Goal: Task Accomplishment & Management: Manage account settings

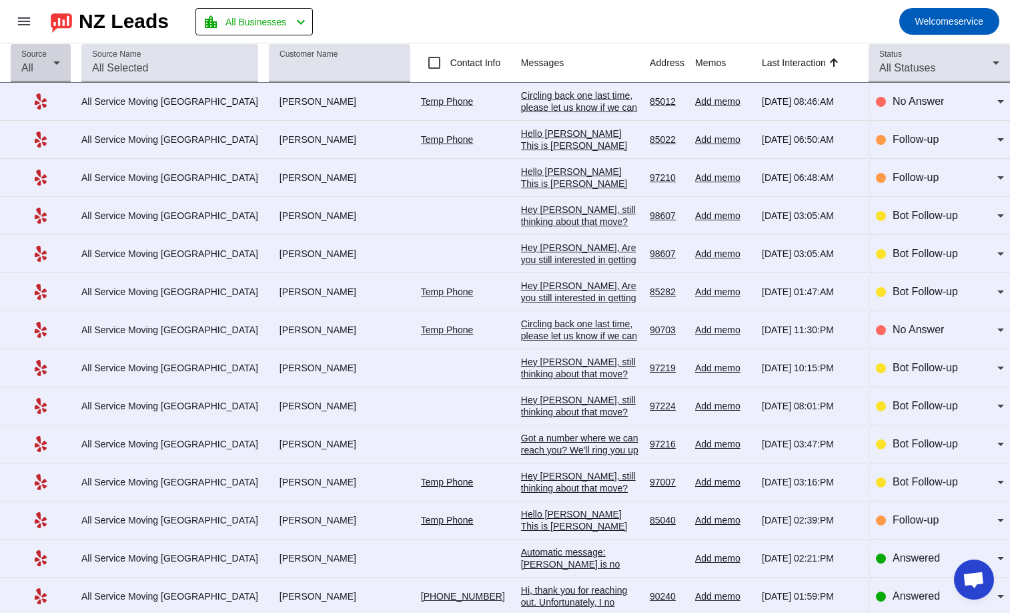
click at [59, 63] on icon at bounding box center [56, 62] width 7 height 3
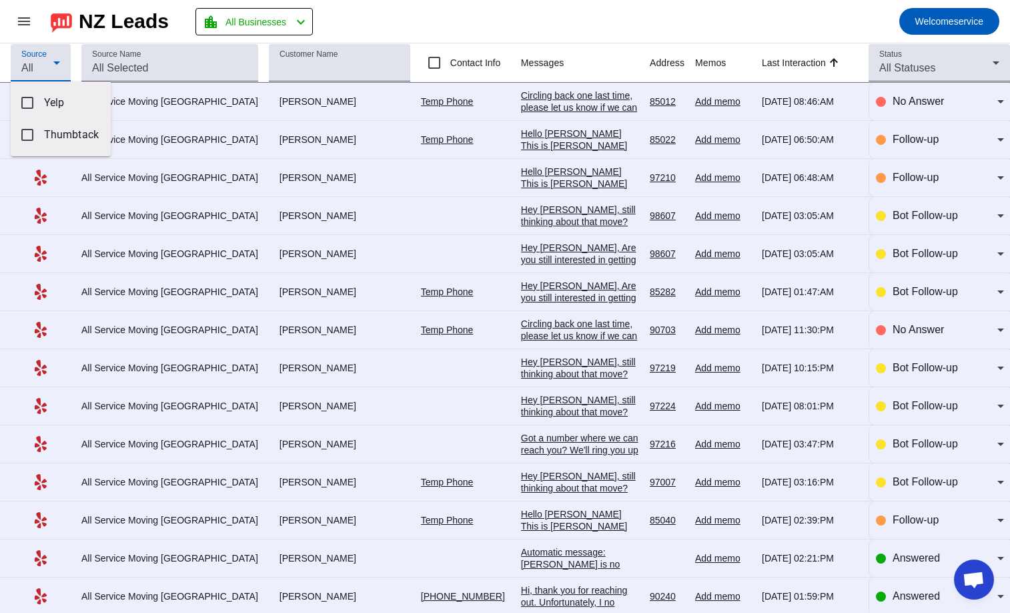
click at [376, 14] on div at bounding box center [505, 306] width 1010 height 613
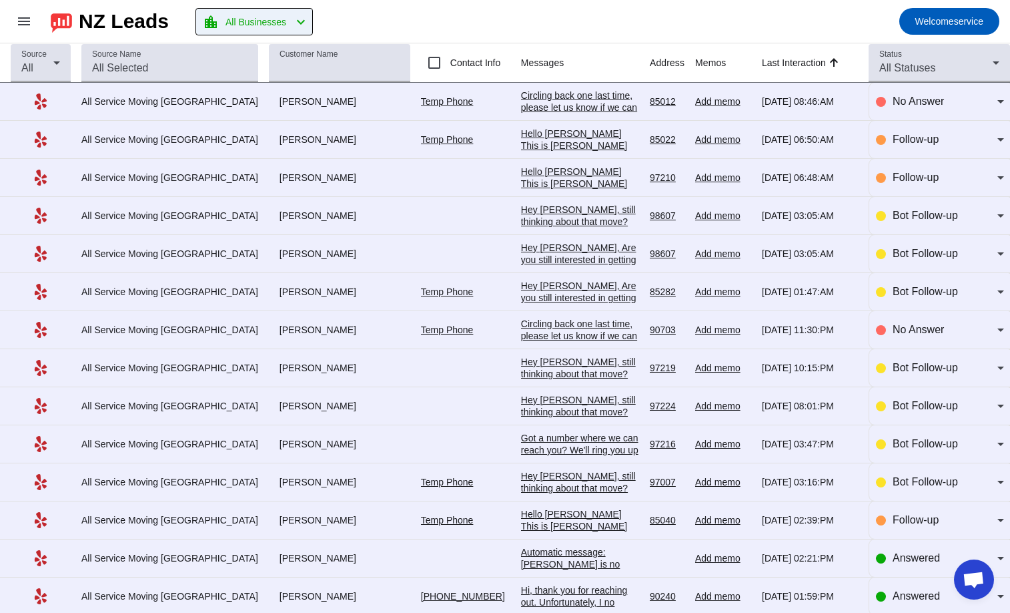
click at [309, 21] on mat-icon "chevron_left" at bounding box center [301, 22] width 16 height 16
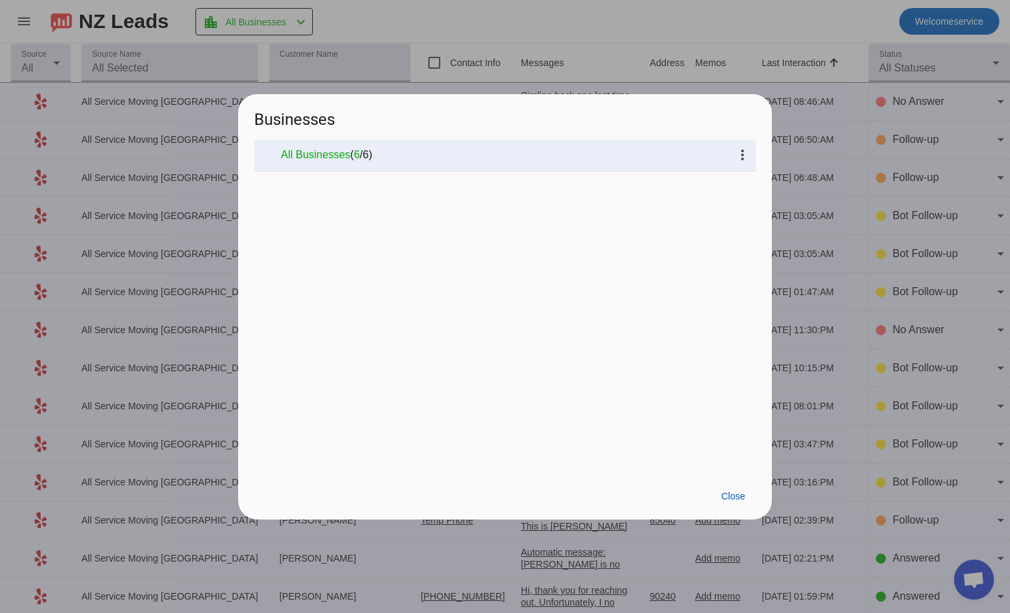
click at [633, 30] on div at bounding box center [505, 306] width 1010 height 613
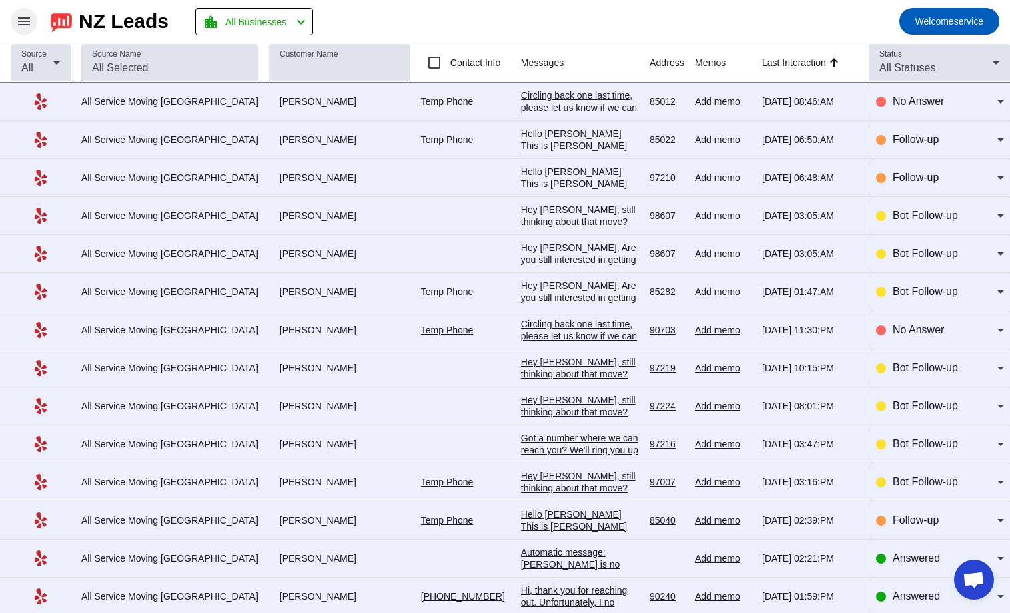
click at [20, 24] on mat-icon "menu" at bounding box center [24, 21] width 16 height 16
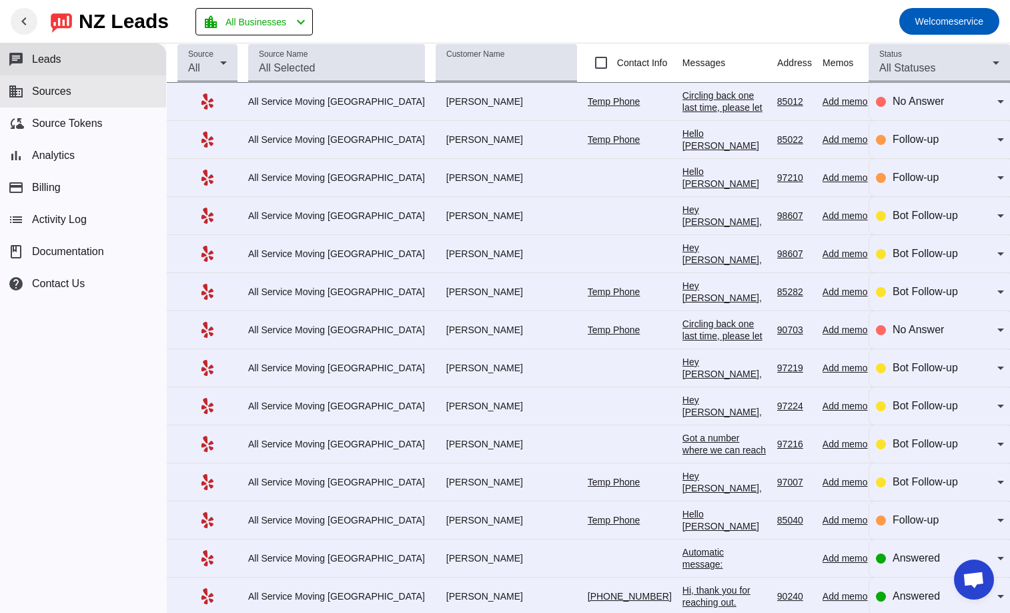
click at [65, 91] on span "Sources" at bounding box center [51, 91] width 39 height 12
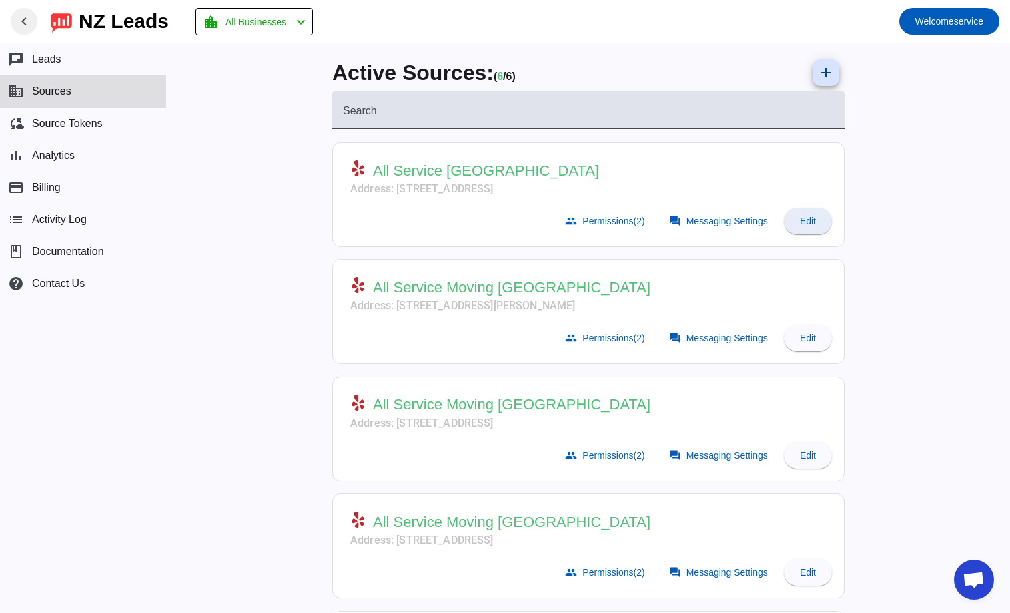
click at [804, 224] on span "Edit" at bounding box center [808, 221] width 16 height 11
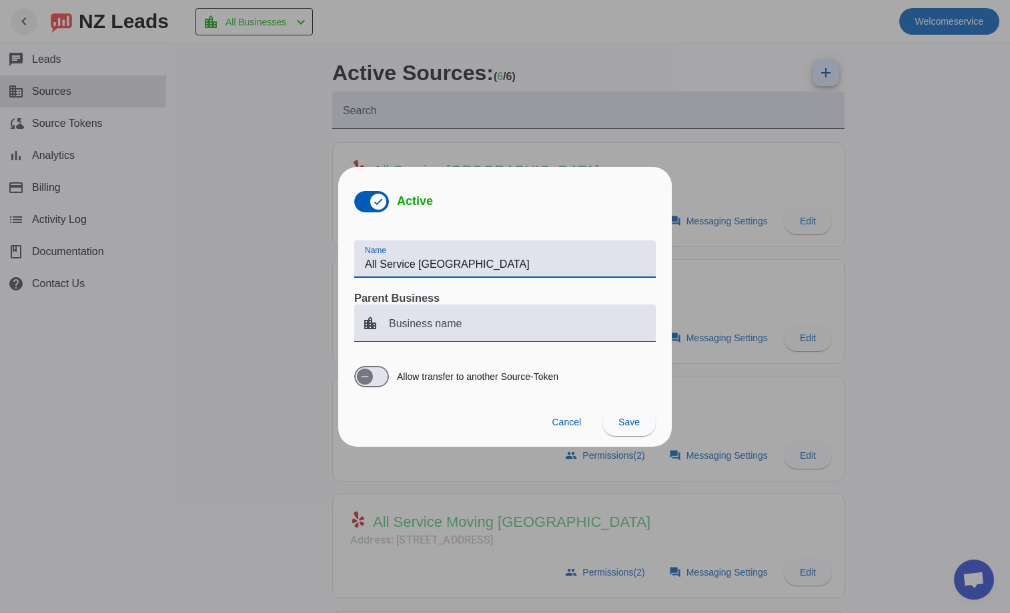
click at [415, 264] on input "All Service [GEOGRAPHIC_DATA]" at bounding box center [505, 264] width 280 height 16
type input "All Service Moving [GEOGRAPHIC_DATA]"
click at [646, 426] on span at bounding box center [629, 422] width 53 height 32
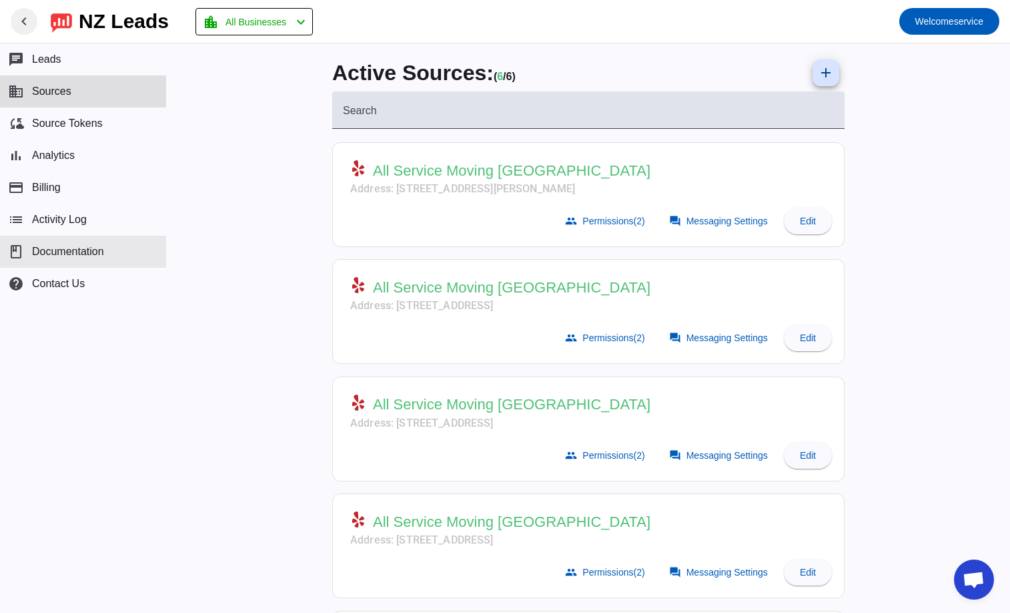
drag, startPoint x: 0, startPoint y: 401, endPoint x: 127, endPoint y: 264, distance: 187.5
click at [0, 401] on div "chat Leads business Sources cloud_sync Source Tokens bar_chart Analytics paymen…" at bounding box center [83, 327] width 166 height 569
